Goal: Information Seeking & Learning: Find specific fact

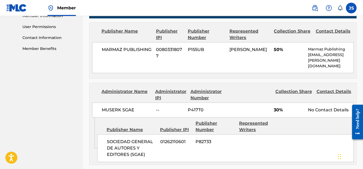
scroll to position [247, 0]
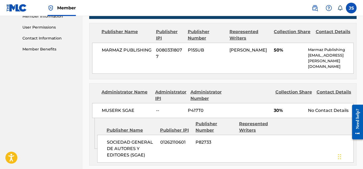
drag, startPoint x: 188, startPoint y: 82, endPoint x: 133, endPoint y: 58, distance: 59.7
click at [133, 58] on div "MARMAZ PUBLISHING 00803318077 P155UB [PERSON_NAME] 50% Marmaz Publishing [EMAIL…" at bounding box center [222, 58] width 261 height 31
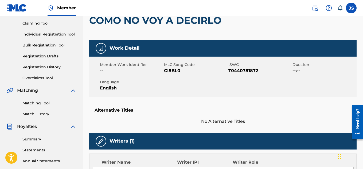
scroll to position [0, 0]
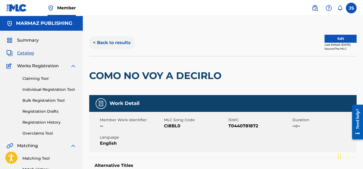
click at [107, 47] on button "< Back to results" at bounding box center [111, 42] width 45 height 13
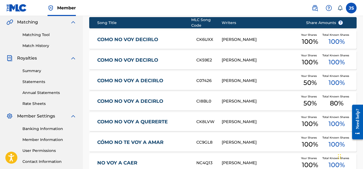
click at [168, 37] on link "COMO NO VOY DECIRLO" at bounding box center [143, 40] width 92 height 6
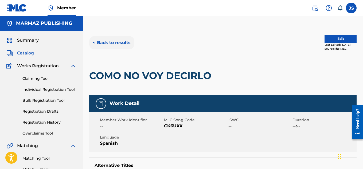
click at [104, 42] on button "< Back to results" at bounding box center [111, 42] width 45 height 13
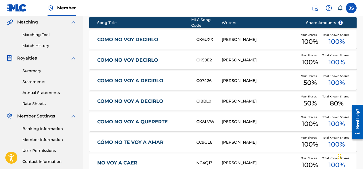
click at [155, 78] on link "COMO NO VOY A DECIRLO" at bounding box center [143, 81] width 92 height 6
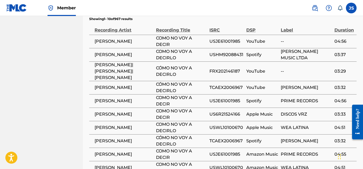
scroll to position [401, 0]
click at [230, 149] on td "USJE61001985" at bounding box center [227, 153] width 37 height 13
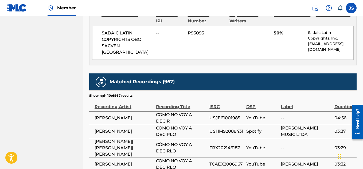
scroll to position [385, 0]
